Goal: Information Seeking & Learning: Learn about a topic

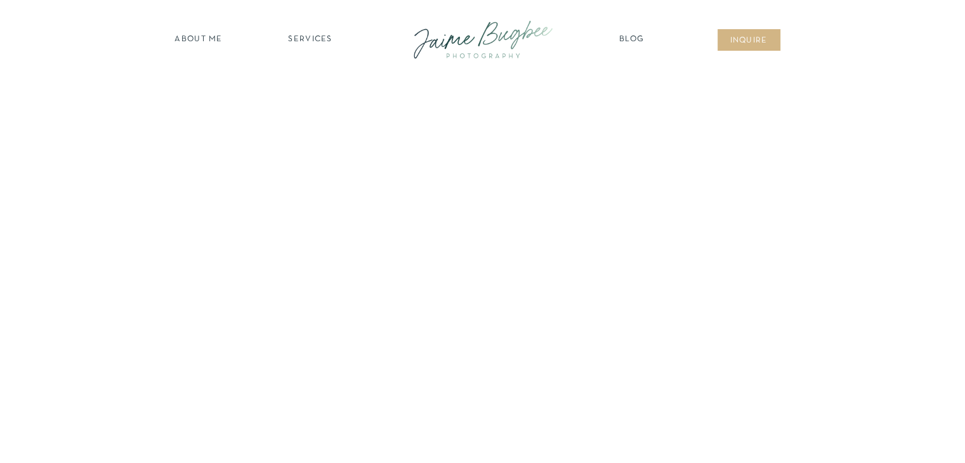
click at [303, 39] on nav "SERVICES" at bounding box center [311, 40] width 72 height 13
click at [313, 88] on nav "newborns" at bounding box center [310, 93] width 97 height 15
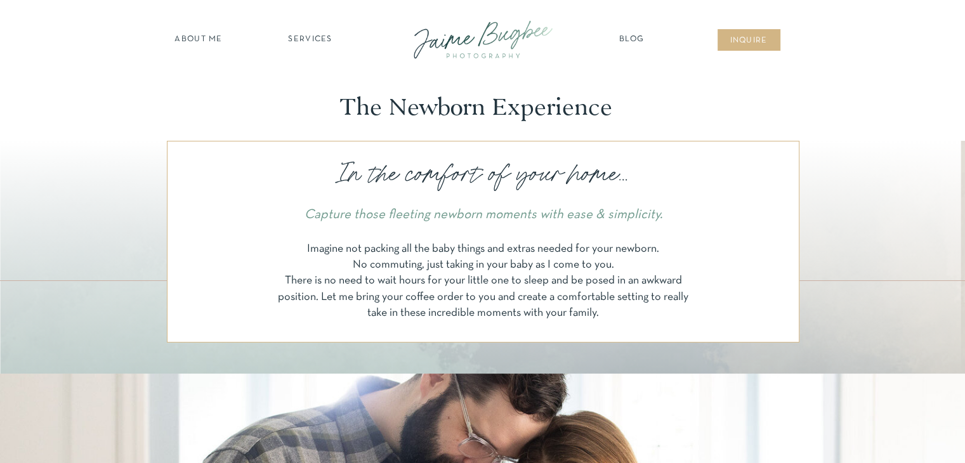
click at [215, 39] on nav "about ME" at bounding box center [198, 40] width 55 height 13
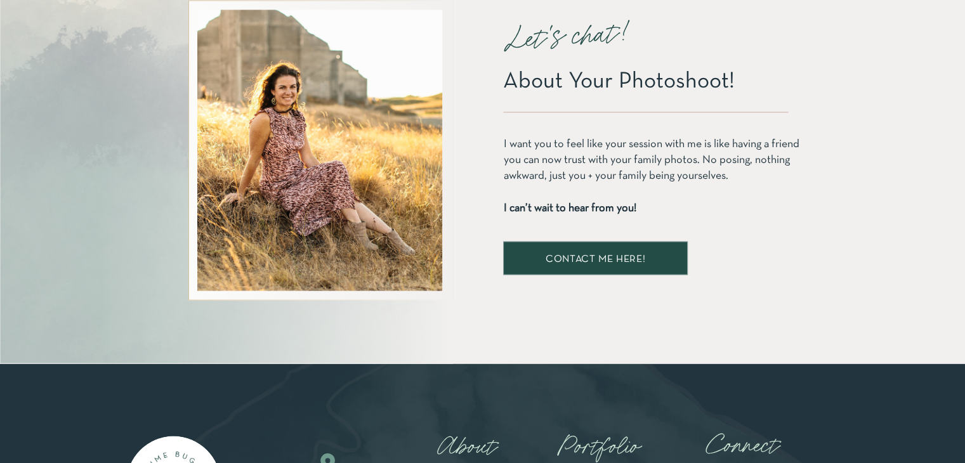
scroll to position [2647, 0]
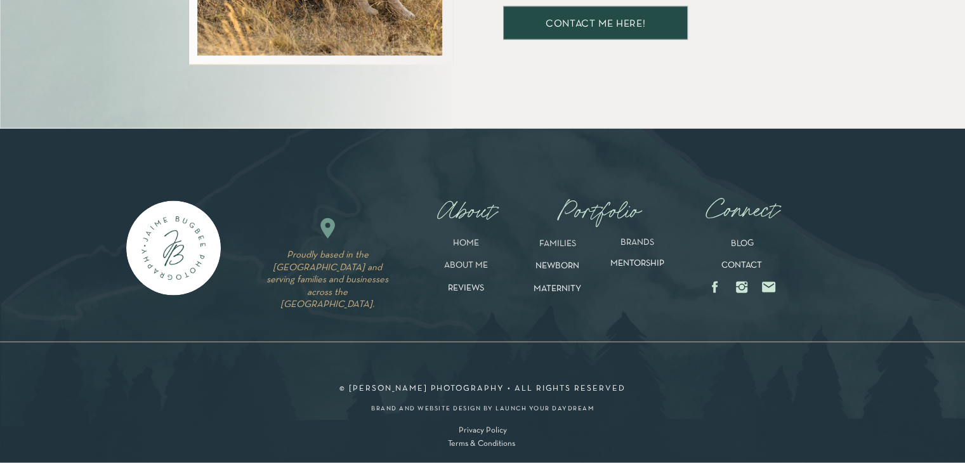
click at [569, 265] on p "NEWBORN" at bounding box center [558, 269] width 65 height 15
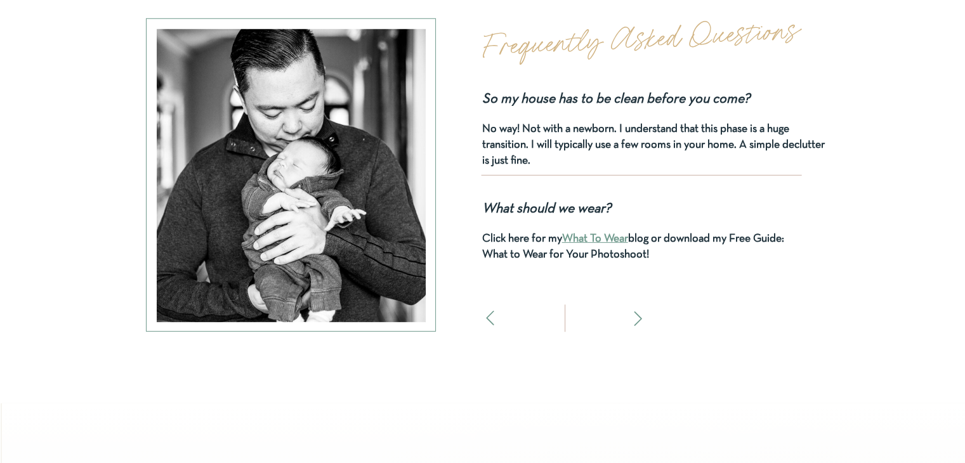
scroll to position [3809, 0]
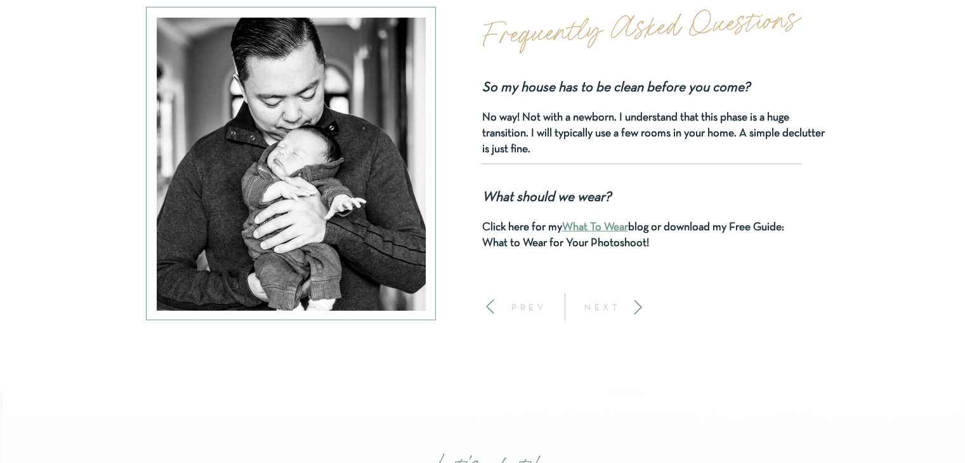
click at [603, 307] on p "NEXT" at bounding box center [603, 307] width 47 height 9
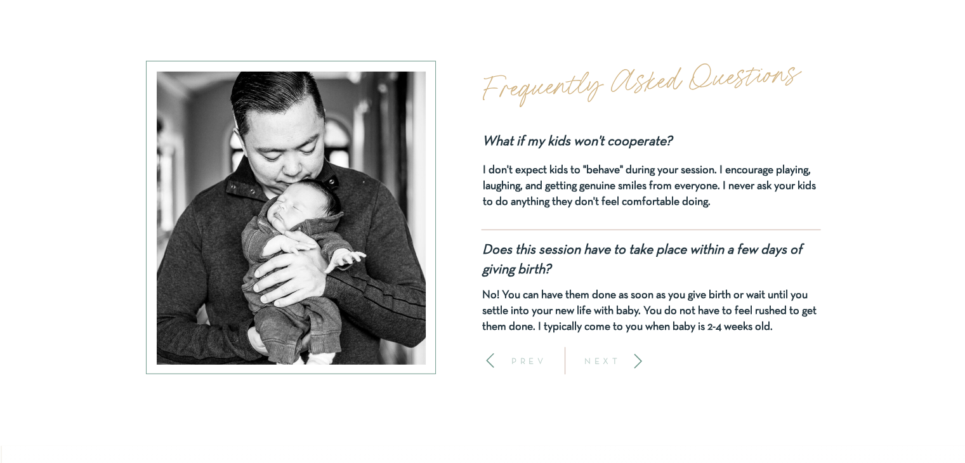
scroll to position [3752, 0]
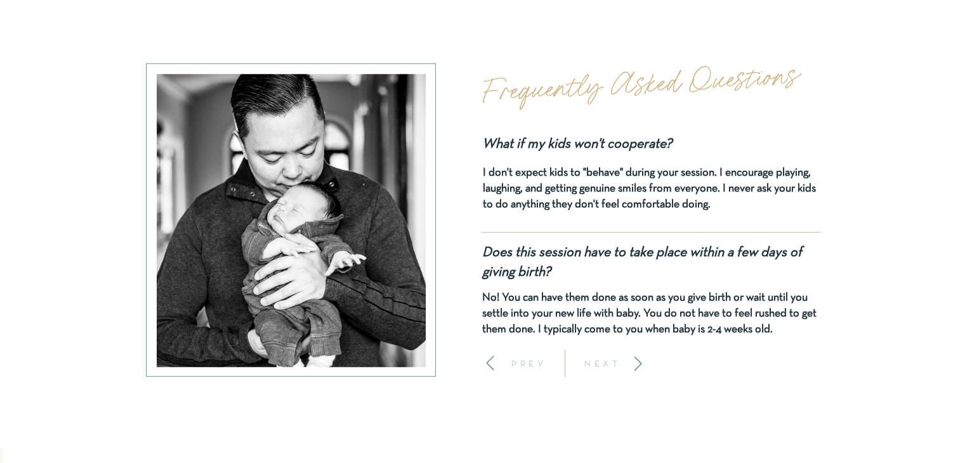
click at [599, 364] on p "NEXT" at bounding box center [603, 363] width 47 height 9
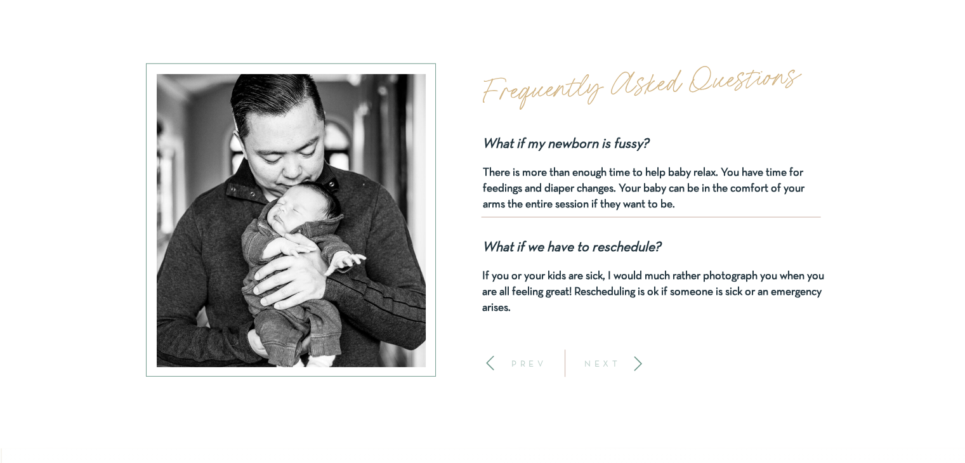
click at [602, 368] on p "NEXT" at bounding box center [603, 363] width 47 height 9
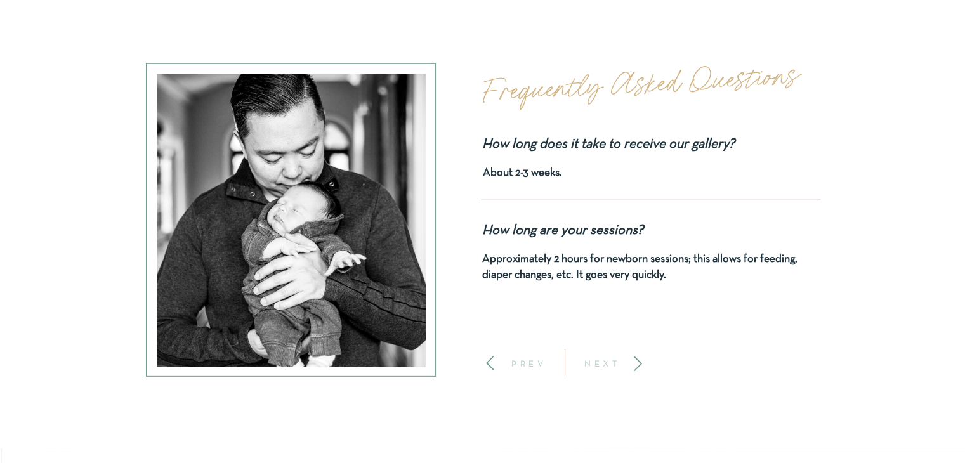
click at [604, 368] on p "NEXT" at bounding box center [603, 363] width 47 height 9
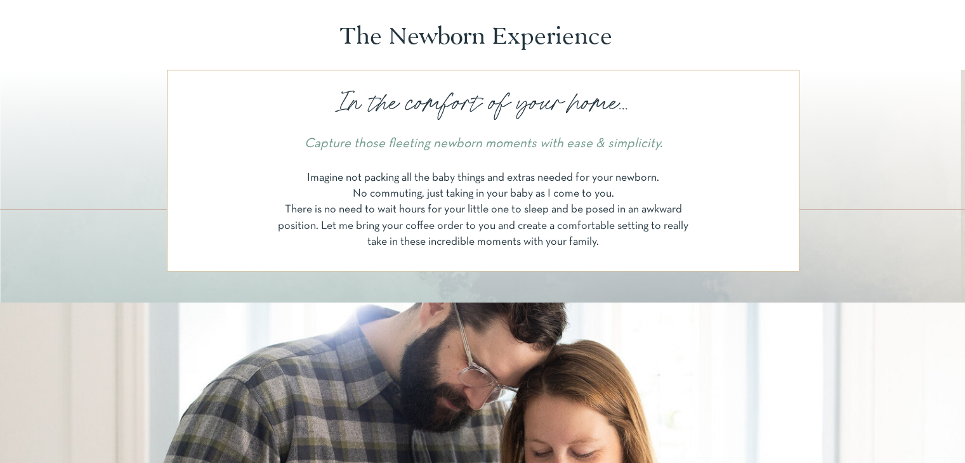
scroll to position [0, 0]
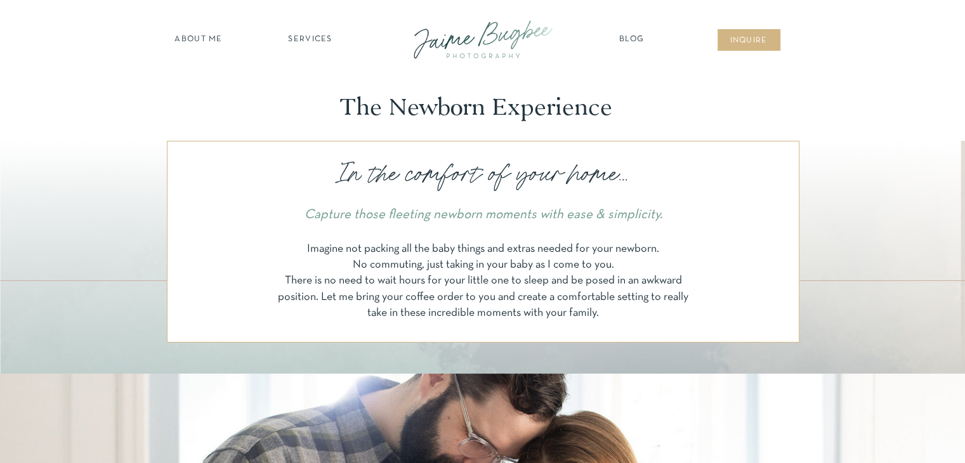
click at [630, 37] on nav "Blog" at bounding box center [632, 40] width 32 height 13
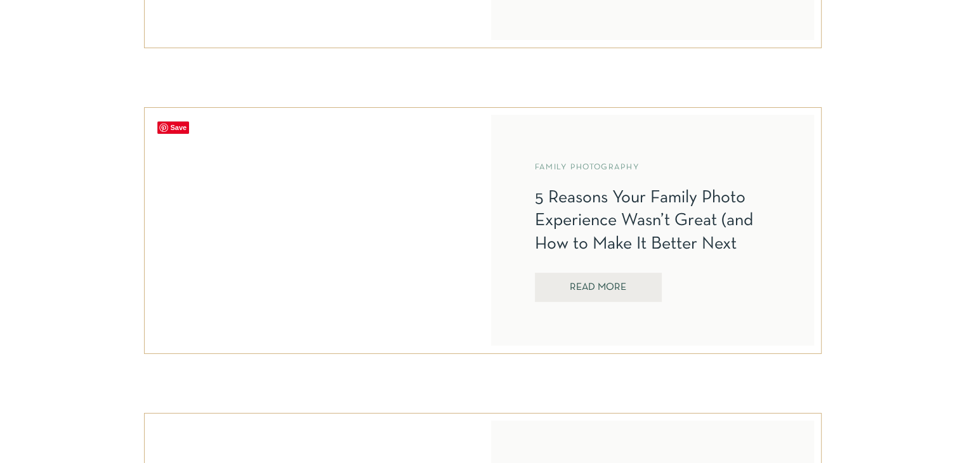
scroll to position [825, 0]
